Goal: Transaction & Acquisition: Purchase product/service

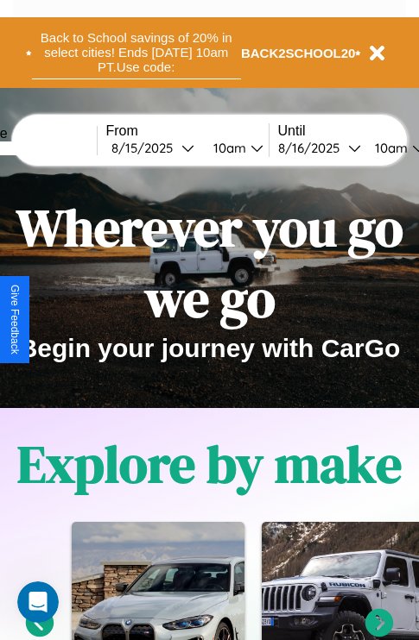
click at [135, 53] on button "Back to School savings of 20% in select cities! Ends 9/1 at 10am PT. Use code:" at bounding box center [136, 53] width 209 height 54
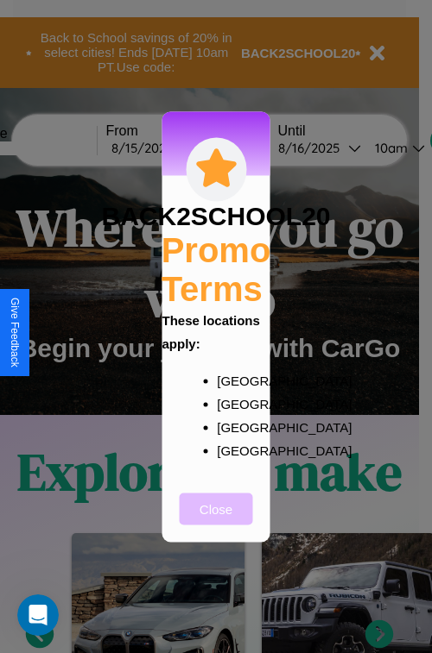
click at [216, 520] on button "Close" at bounding box center [216, 509] width 73 height 32
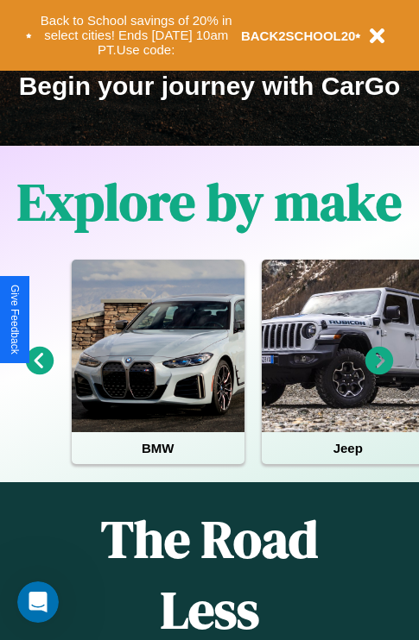
scroll to position [266, 0]
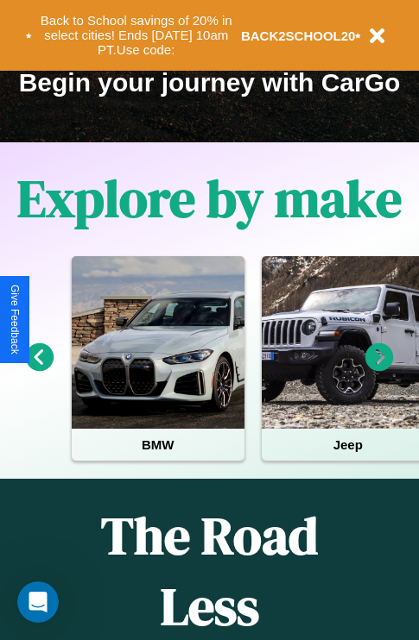
click at [379, 369] on icon at bounding box center [379, 357] width 28 height 28
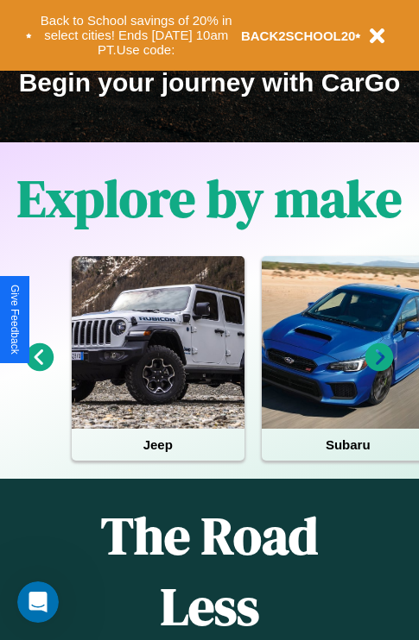
click at [379, 369] on icon at bounding box center [379, 357] width 28 height 28
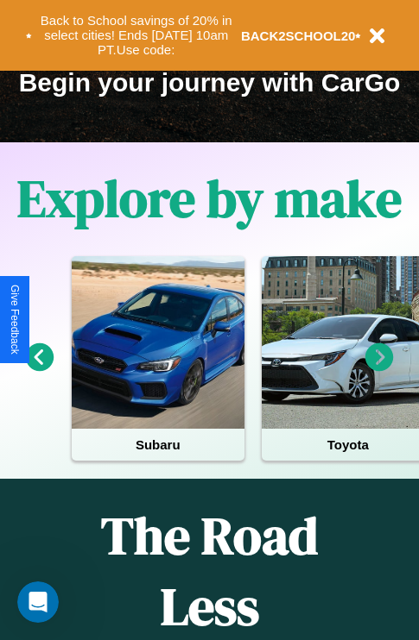
click at [379, 369] on icon at bounding box center [379, 357] width 28 height 28
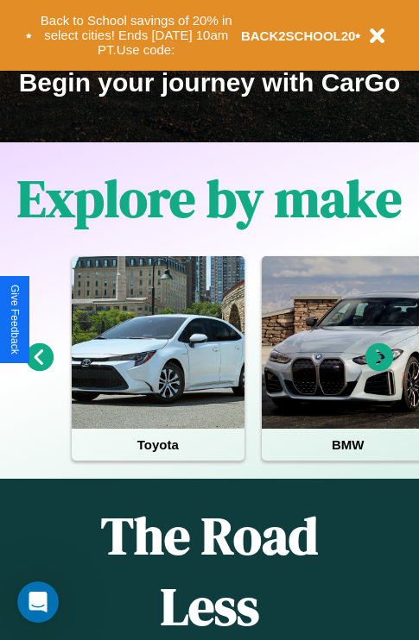
click at [379, 369] on icon at bounding box center [379, 357] width 28 height 28
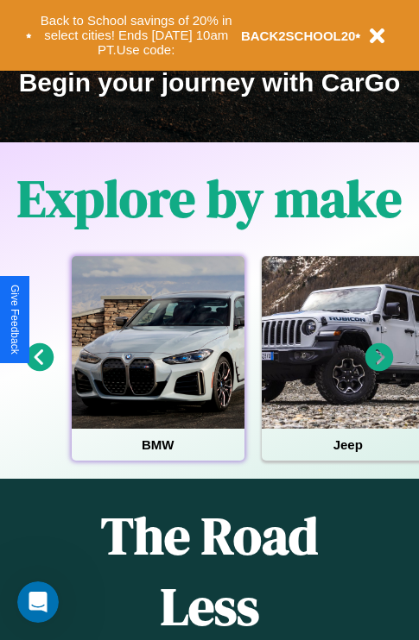
click at [157, 369] on div at bounding box center [158, 342] width 173 height 173
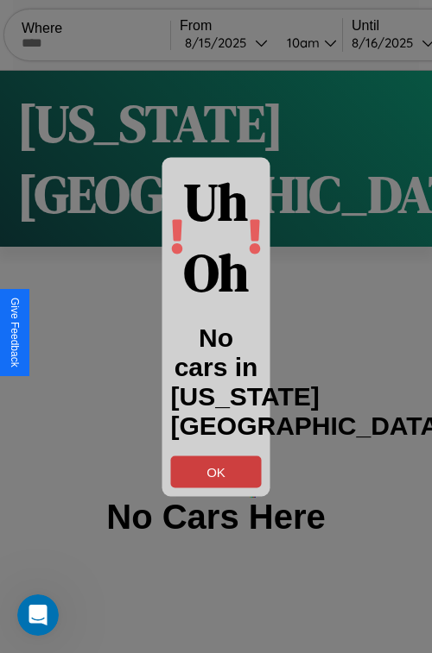
click at [216, 471] on button "OK" at bounding box center [216, 472] width 91 height 32
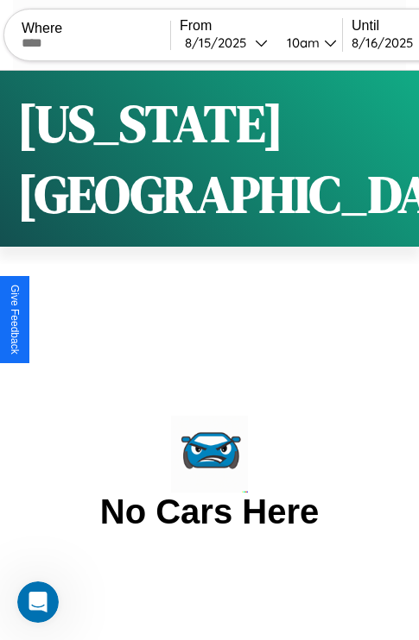
click at [107, 42] on input "text" at bounding box center [96, 43] width 148 height 14
type input "**********"
click at [249, 42] on div "8 / 15 / 2025" at bounding box center [220, 43] width 70 height 16
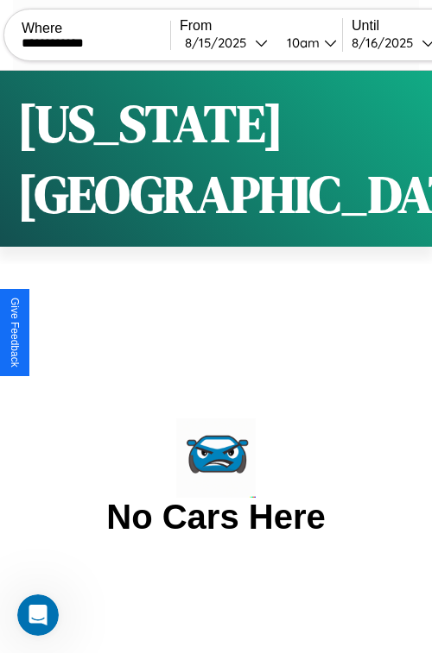
select select "*"
select select "****"
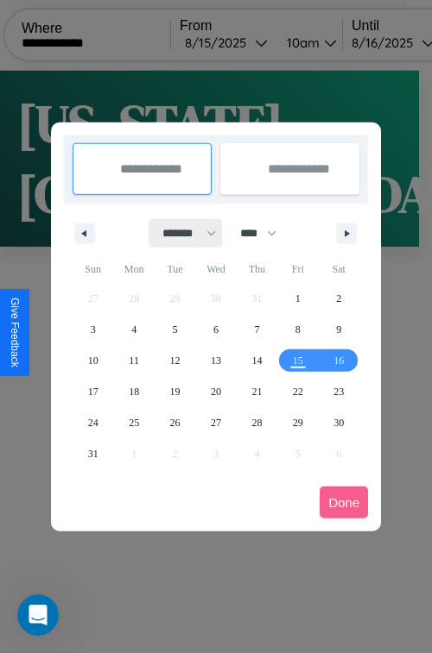
click at [181, 233] on select "******* ******** ***** ***** *** **** **** ****** ********* ******* ******** **…" at bounding box center [185, 233] width 73 height 28
select select "*"
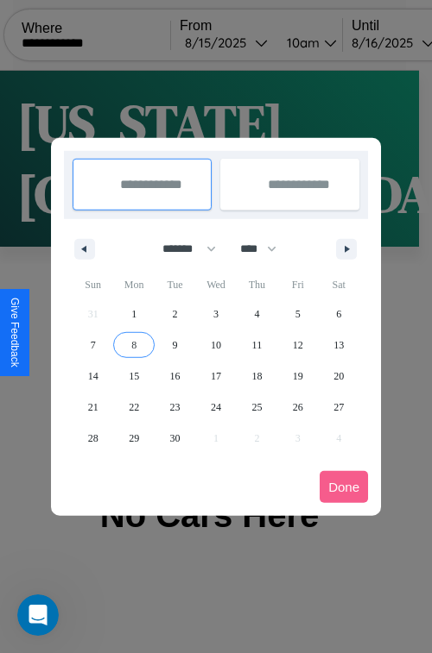
click at [134, 344] on span "8" at bounding box center [133, 345] width 5 height 31
type input "**********"
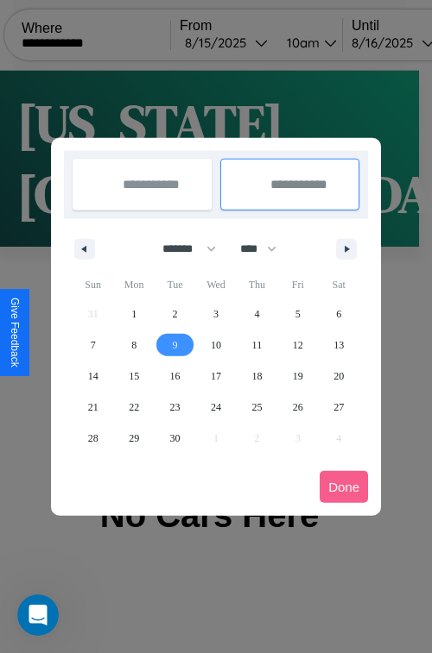
click at [174, 344] on span "9" at bounding box center [175, 345] width 5 height 31
type input "**********"
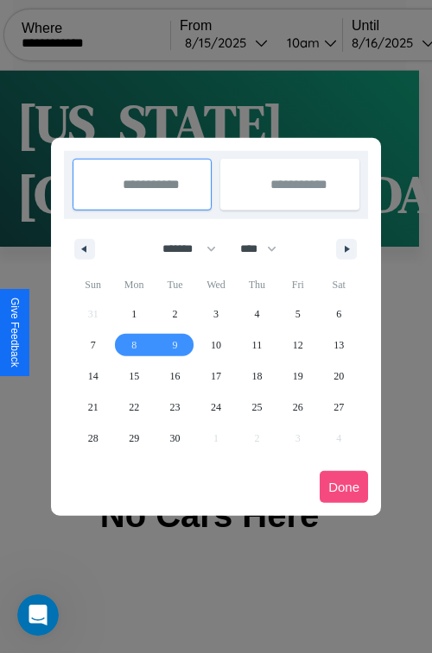
click at [343, 487] on button "Done" at bounding box center [343, 487] width 48 height 32
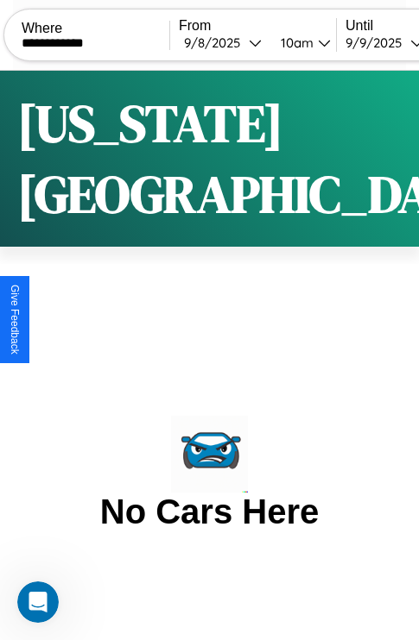
click at [318, 42] on div "10am" at bounding box center [295, 43] width 46 height 16
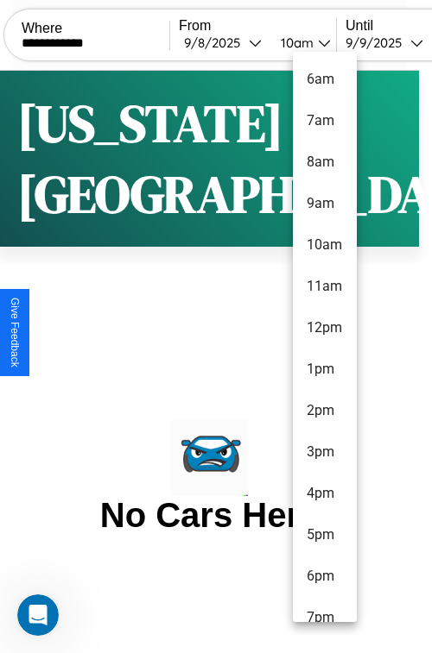
click at [324, 204] on li "9am" at bounding box center [325, 203] width 64 height 41
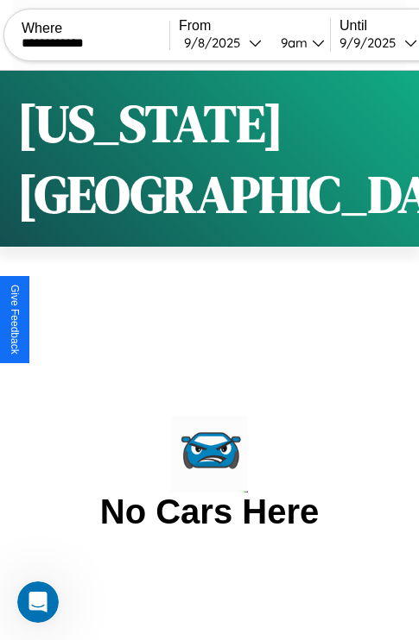
scroll to position [0, 84]
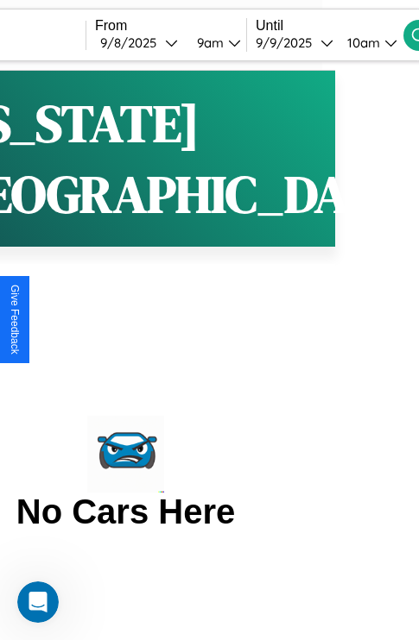
click at [384, 42] on div "10am" at bounding box center [361, 43] width 46 height 16
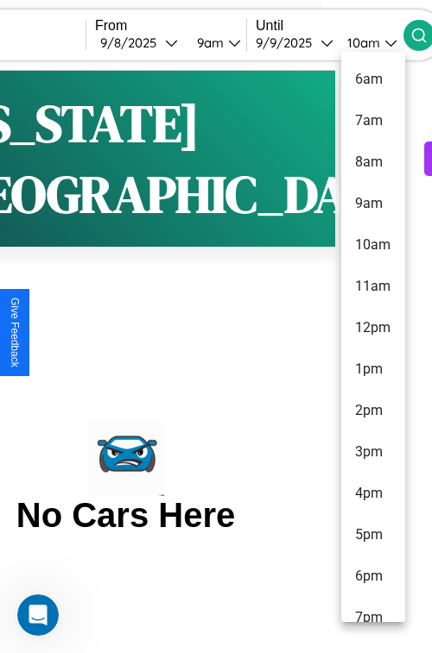
click at [372, 245] on li "10am" at bounding box center [373, 244] width 64 height 41
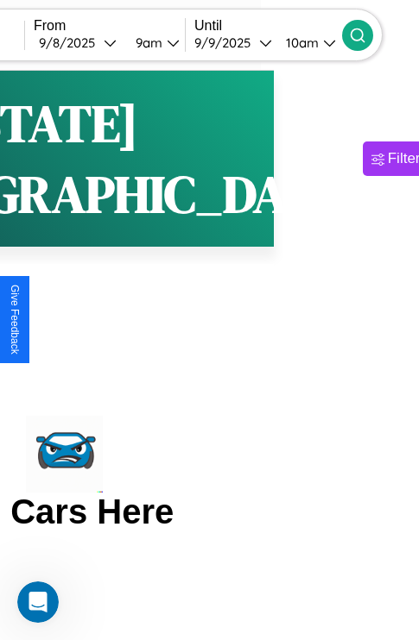
click at [366, 35] on icon at bounding box center [357, 35] width 17 height 17
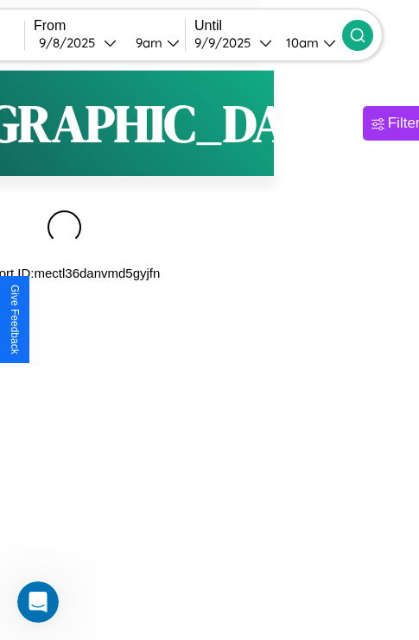
scroll to position [0, 142]
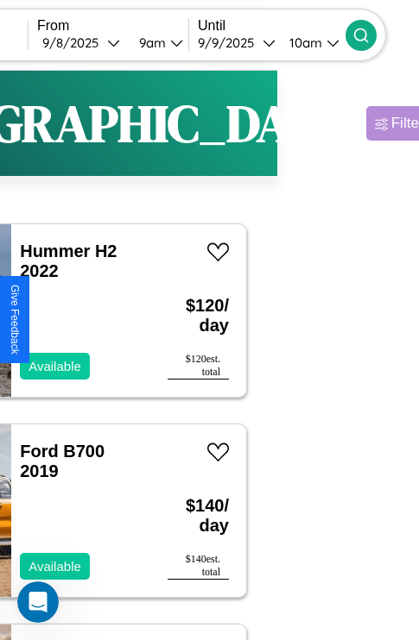
click at [391, 123] on div "Filters" at bounding box center [411, 123] width 40 height 17
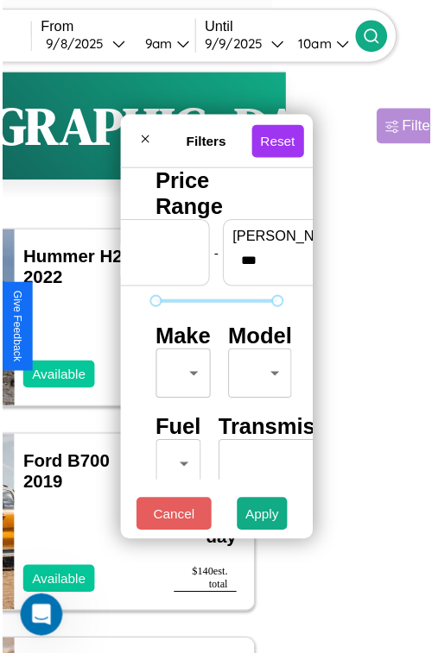
scroll to position [51, 0]
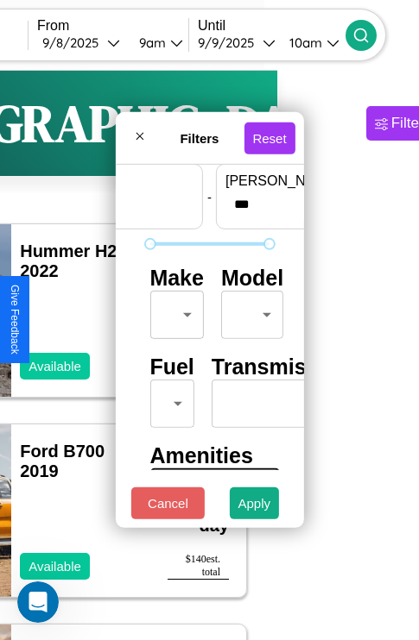
click at [173, 311] on body "**********" at bounding box center [67, 356] width 419 height 712
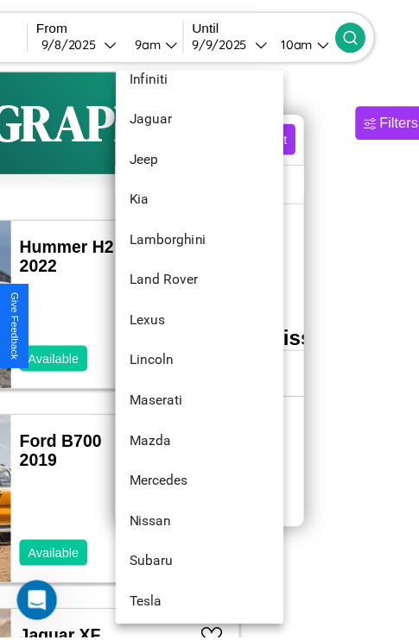
scroll to position [820, 0]
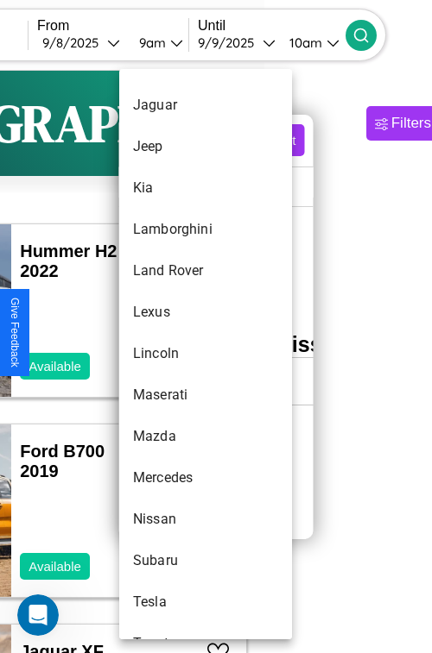
click at [173, 354] on li "Lincoln" at bounding box center [205, 353] width 173 height 41
type input "*******"
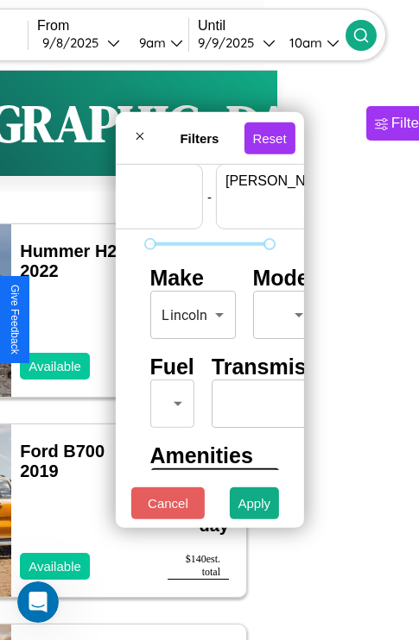
scroll to position [51, 107]
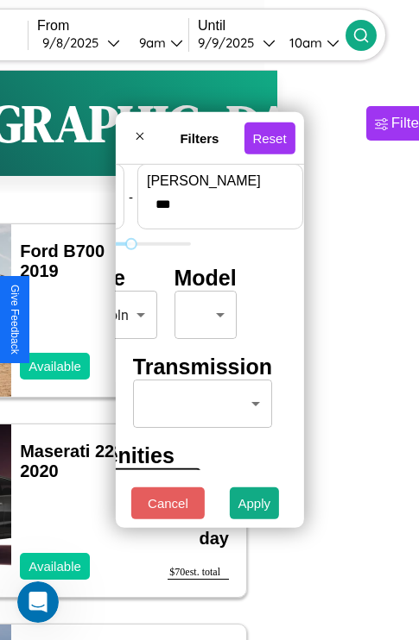
type input "***"
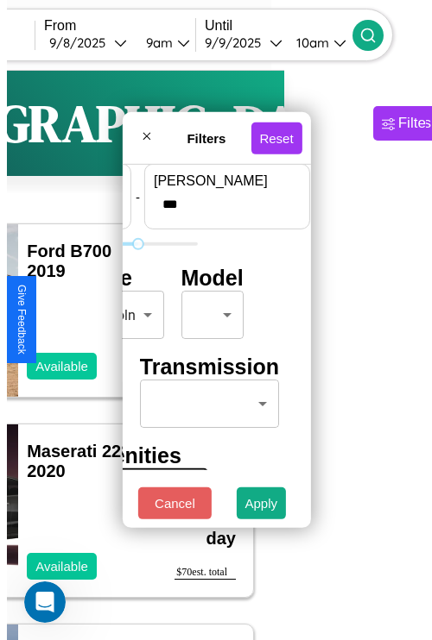
scroll to position [51, 0]
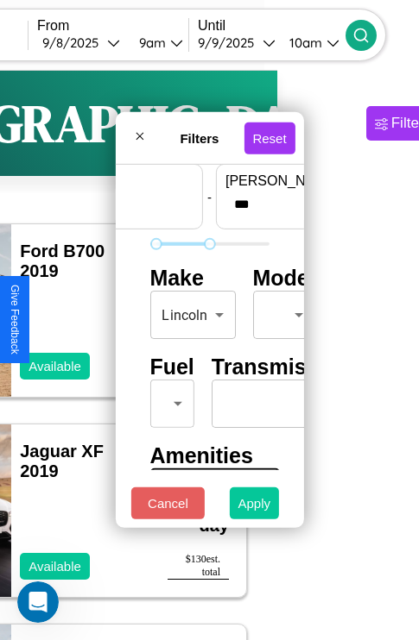
type input "**"
click at [255, 507] on button "Apply" at bounding box center [255, 504] width 50 height 32
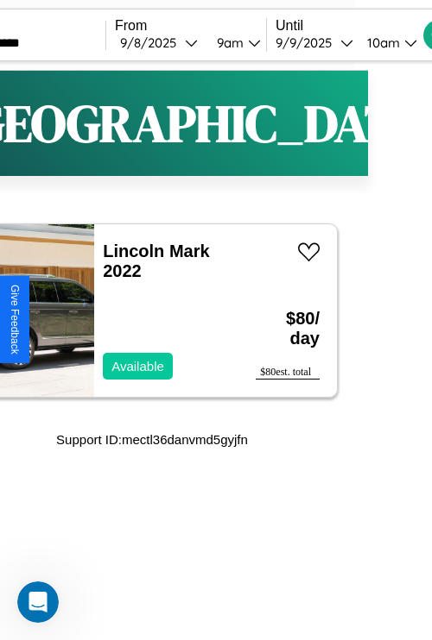
scroll to position [0, 30]
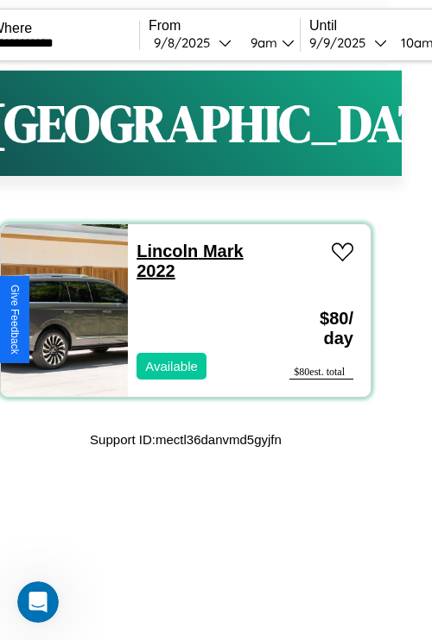
click at [161, 251] on link "Lincoln Mark 2022" at bounding box center [189, 261] width 106 height 39
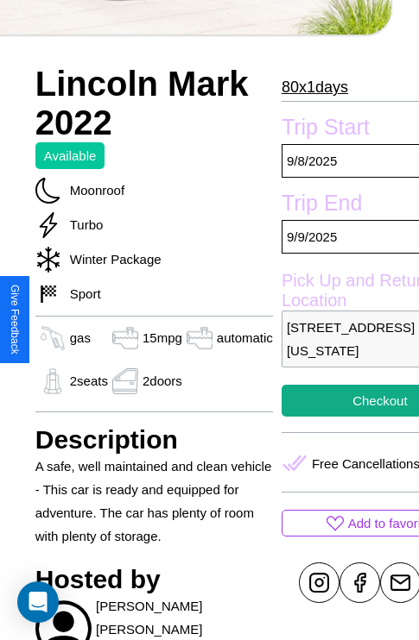
scroll to position [578, 55]
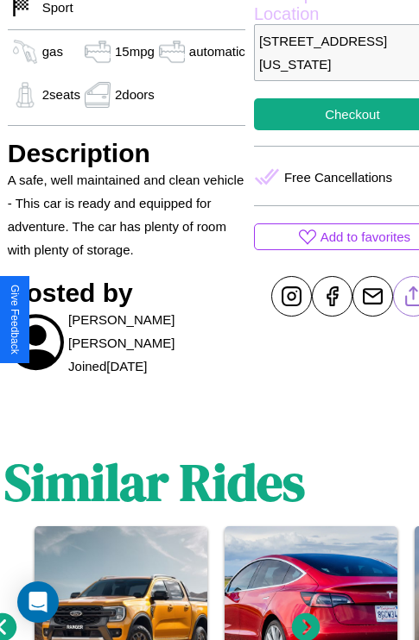
click at [413, 299] on line at bounding box center [413, 293] width 0 height 12
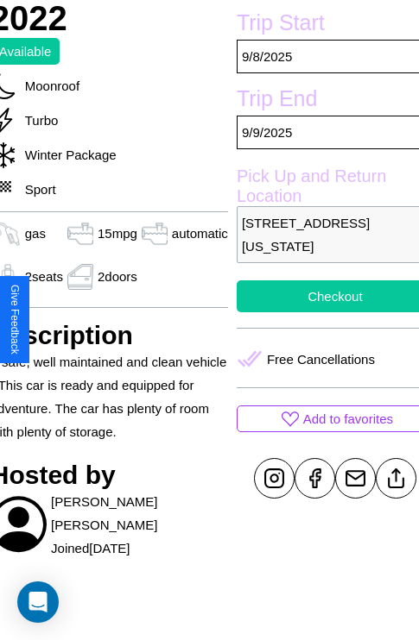
click at [320, 312] on button "Checkout" at bounding box center [334, 296] width 197 height 32
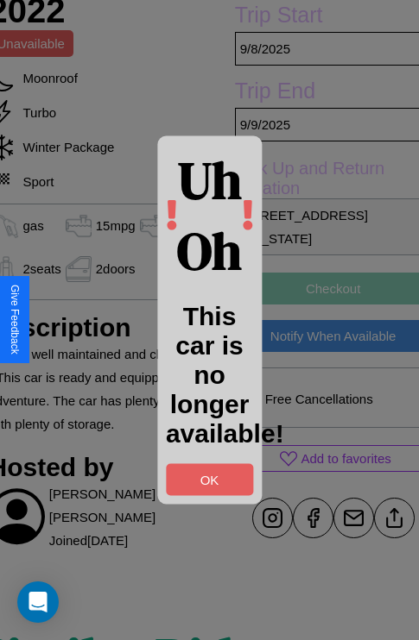
scroll to position [400, 72]
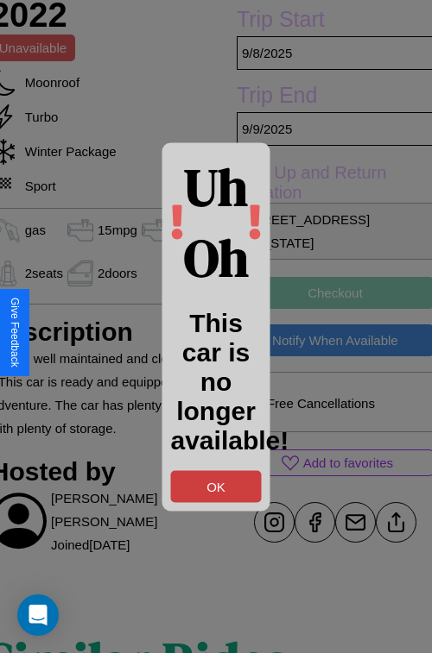
click at [216, 486] on button "OK" at bounding box center [216, 486] width 91 height 32
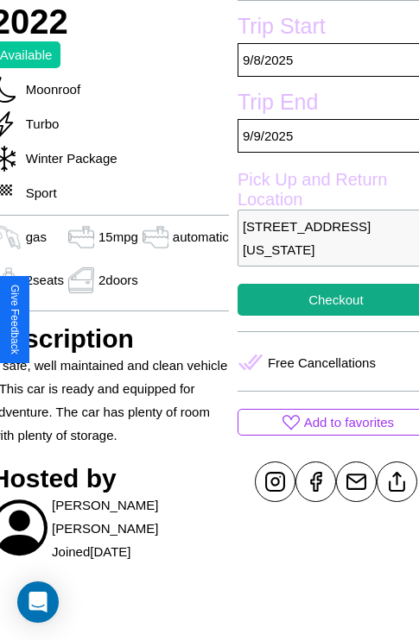
scroll to position [396, 72]
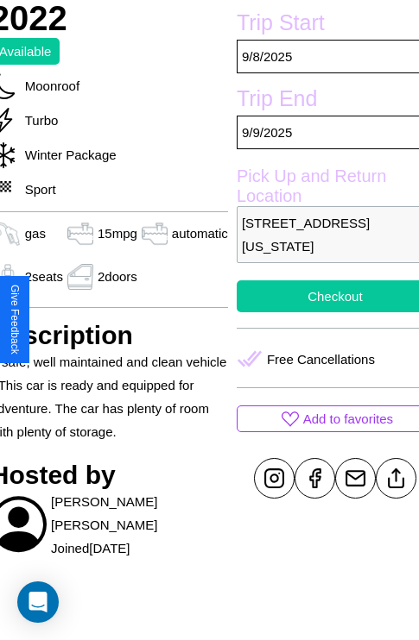
click at [320, 312] on button "Checkout" at bounding box center [334, 296] width 197 height 32
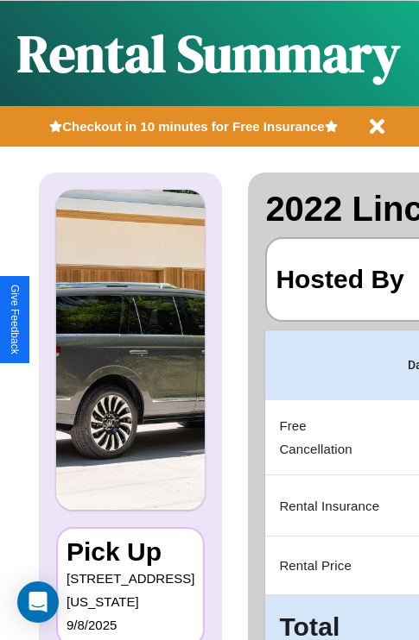
scroll to position [0, 343]
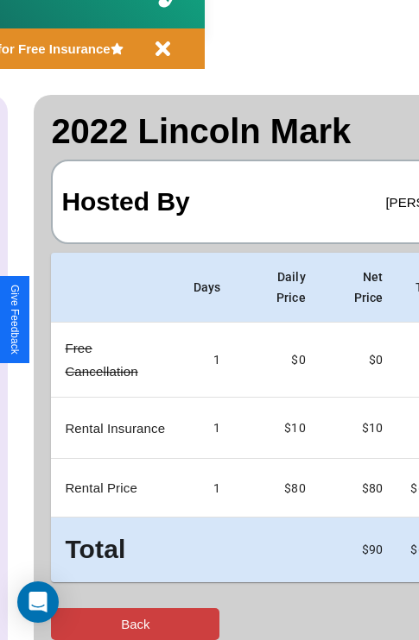
click at [84, 624] on button "Back" at bounding box center [135, 624] width 168 height 32
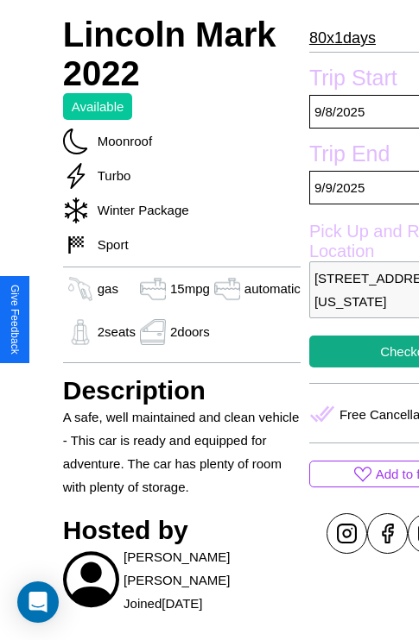
scroll to position [726, 0]
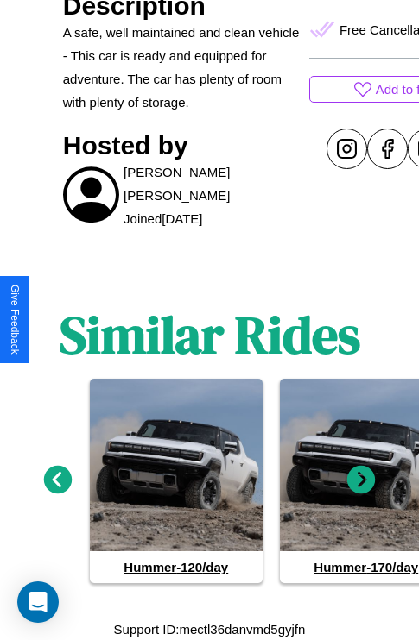
click at [57, 480] on icon at bounding box center [58, 480] width 28 height 28
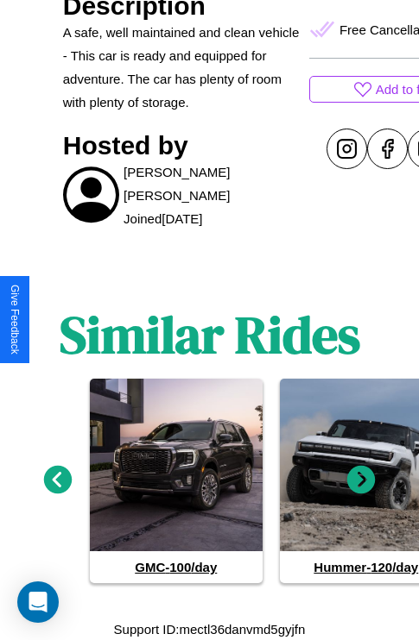
click at [361, 480] on icon at bounding box center [361, 480] width 28 height 28
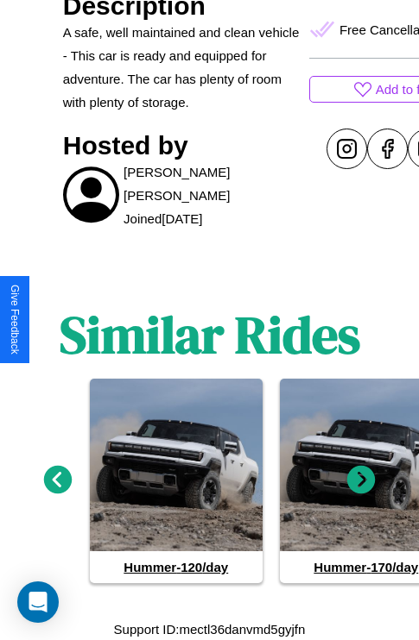
click at [57, 480] on icon at bounding box center [58, 480] width 28 height 28
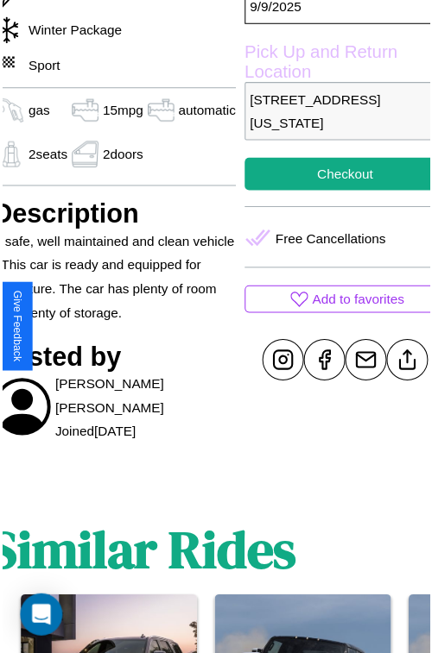
scroll to position [519, 72]
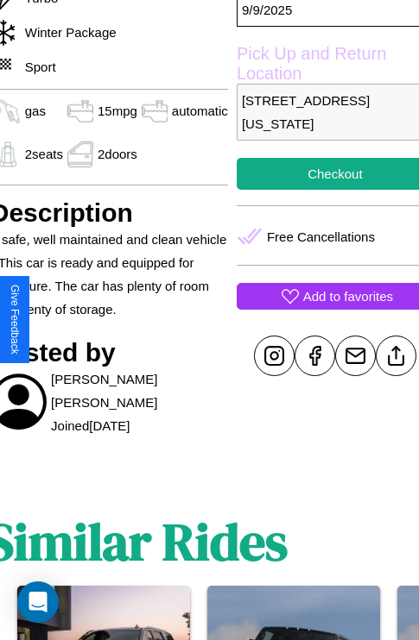
click at [320, 308] on p "Add to favorites" at bounding box center [348, 296] width 90 height 23
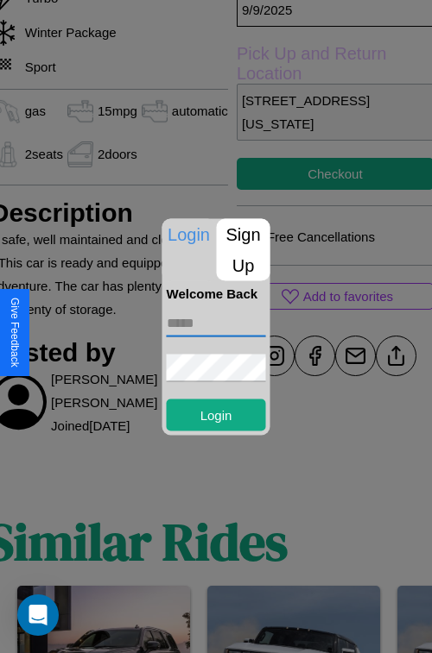
click at [216, 323] on input "text" at bounding box center [216, 323] width 99 height 28
